Goal: Check status: Check status

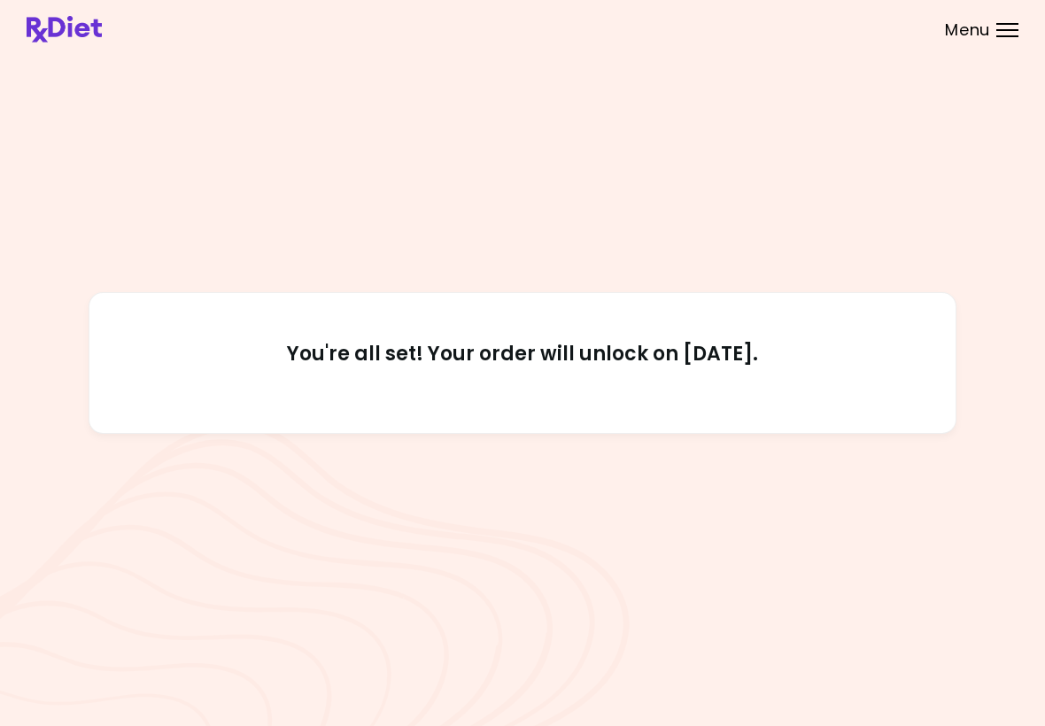
scroll to position [8, 0]
click at [928, 109] on div "You're all set! Your order will unlock on [DATE]." at bounding box center [523, 363] width 992 height 606
click at [733, 248] on div "You're all set! Your order will unlock on [DATE]." at bounding box center [523, 363] width 992 height 606
click at [748, 327] on div "You're all set! Your order will unlock on [DATE]." at bounding box center [523, 363] width 868 height 142
click at [985, 14] on header at bounding box center [522, 29] width 1045 height 58
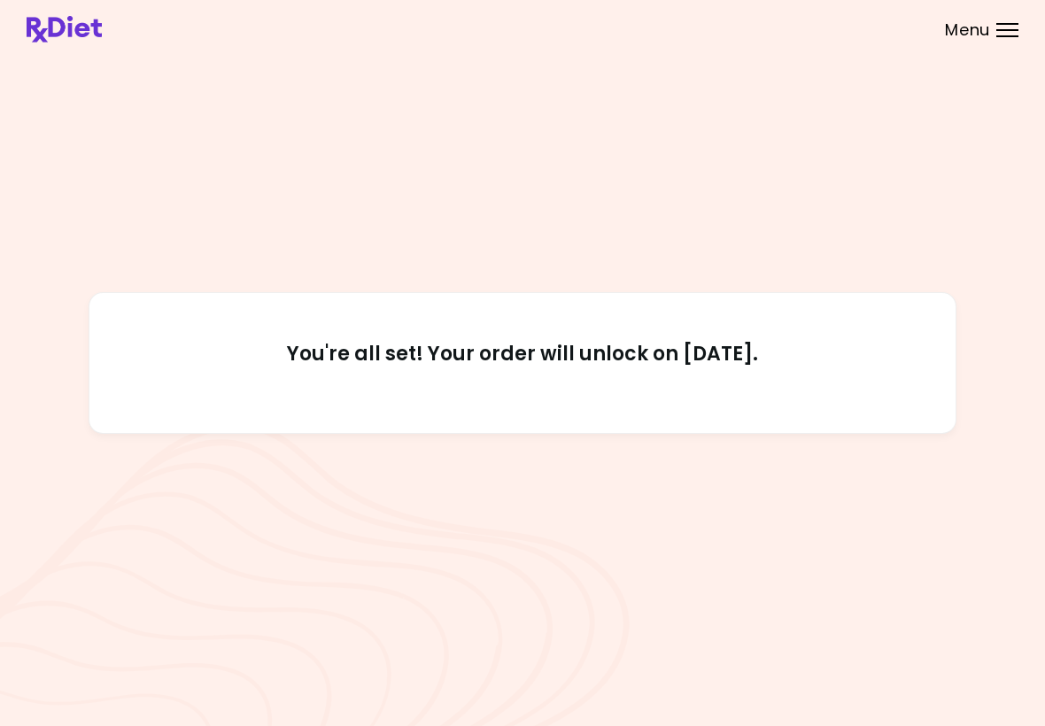
click at [980, 38] on span "Menu" at bounding box center [967, 30] width 45 height 16
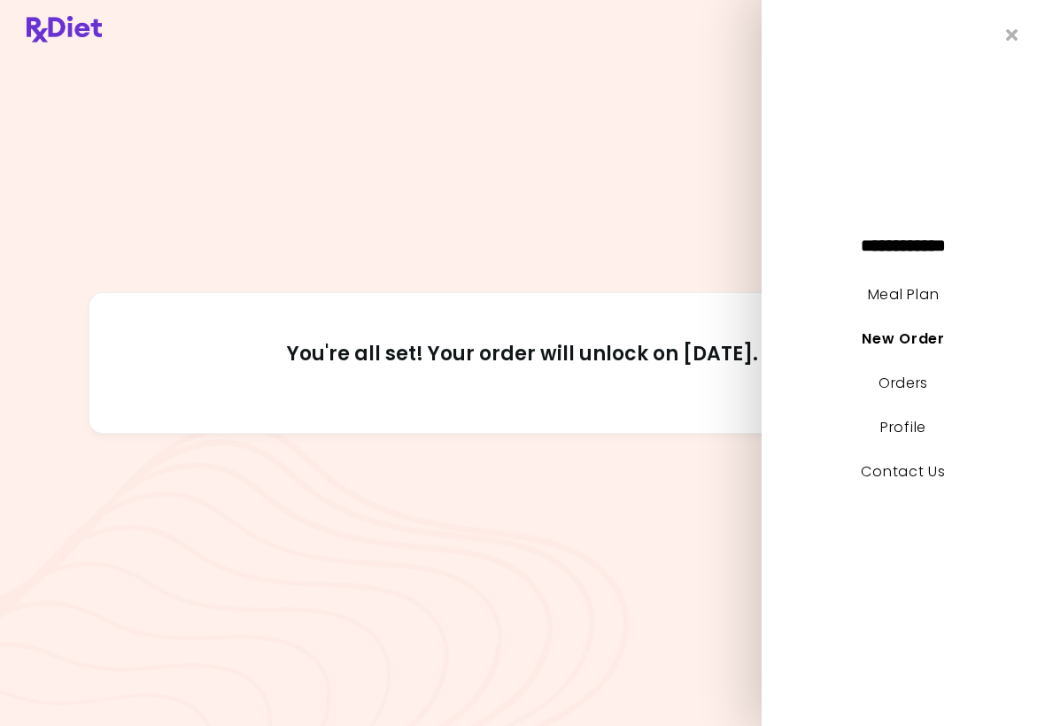
click at [1034, 29] on div "**********" at bounding box center [903, 363] width 283 height 726
click at [903, 390] on link "Orders" at bounding box center [903, 383] width 50 height 20
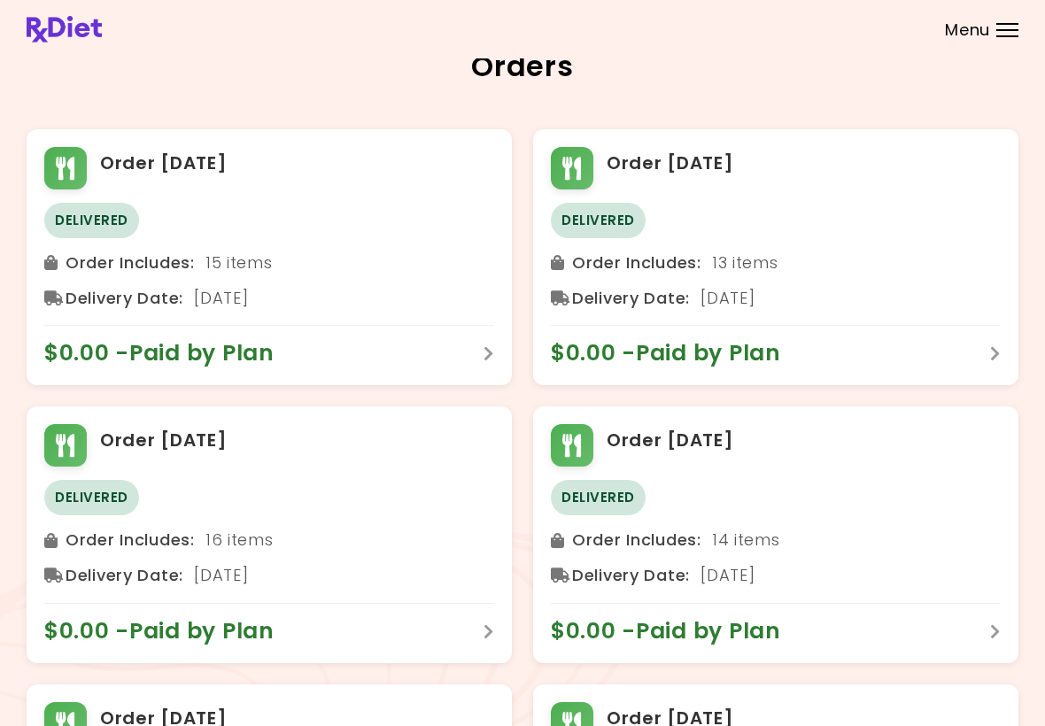
click at [1034, 13] on header at bounding box center [522, 29] width 1045 height 58
click at [1009, 33] on div "Menu" at bounding box center [1007, 30] width 22 height 14
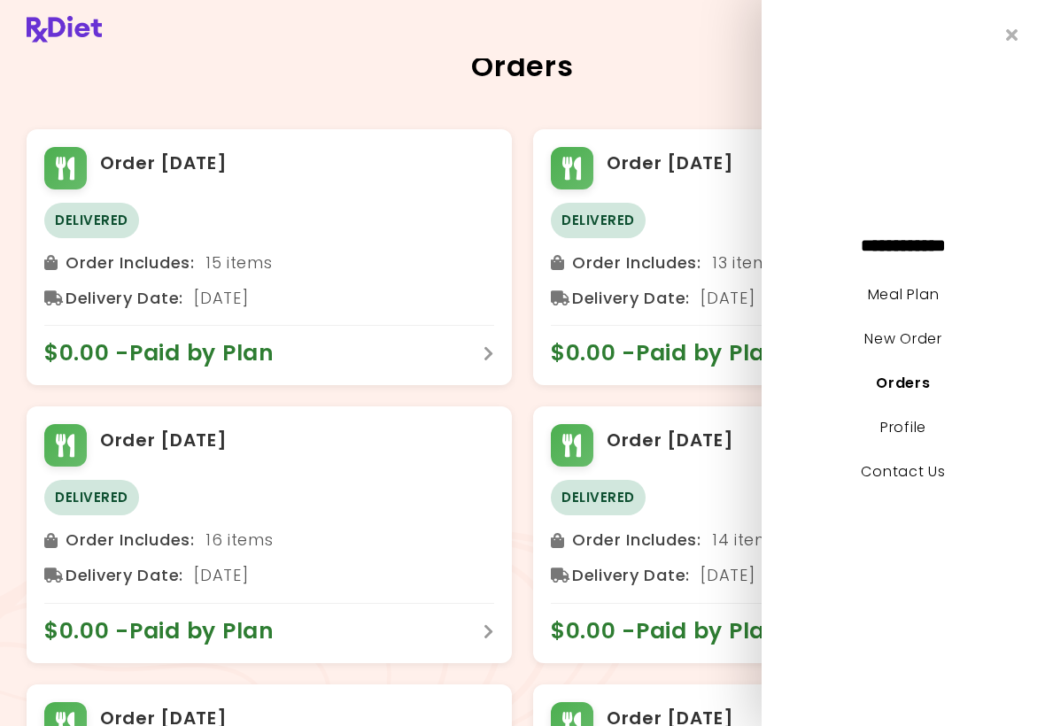
click at [909, 437] on link "Profile" at bounding box center [903, 427] width 46 height 20
